Goal: Find specific page/section: Find specific page/section

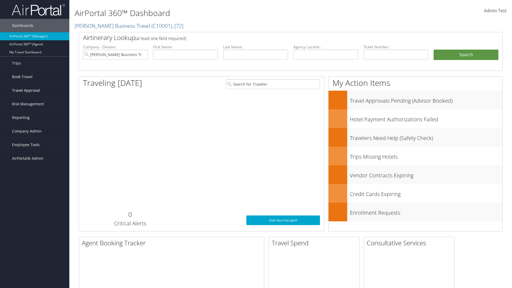
click at [35, 90] on span "Travel Approval" at bounding box center [26, 90] width 28 height 13
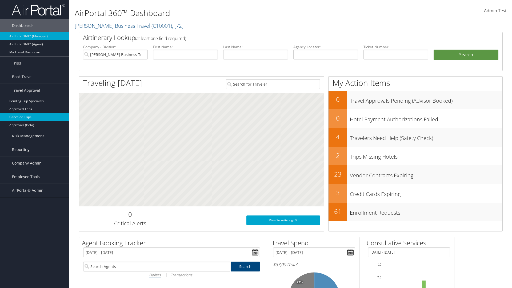
click at [35, 117] on link "Canceled Trips" at bounding box center [34, 117] width 69 height 8
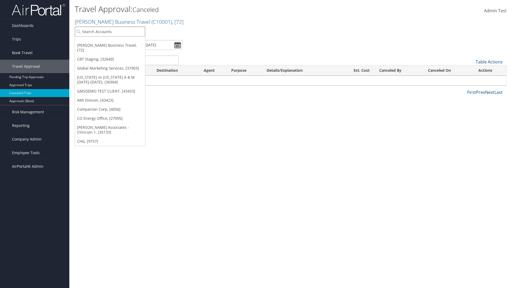
click at [110, 31] on input "search" at bounding box center [110, 32] width 70 height 10
type input "[PERSON_NAME] Business Travel"
click at [117, 41] on div "Christopherson Business Travel (C10001), [72]" at bounding box center [117, 41] width 91 height 5
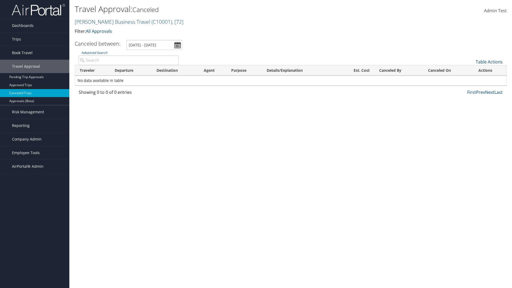
click at [129, 60] on input "Advanced Search" at bounding box center [129, 60] width 100 height 10
type input "[PERSON_NAME]"
